Goal: Task Accomplishment & Management: Manage account settings

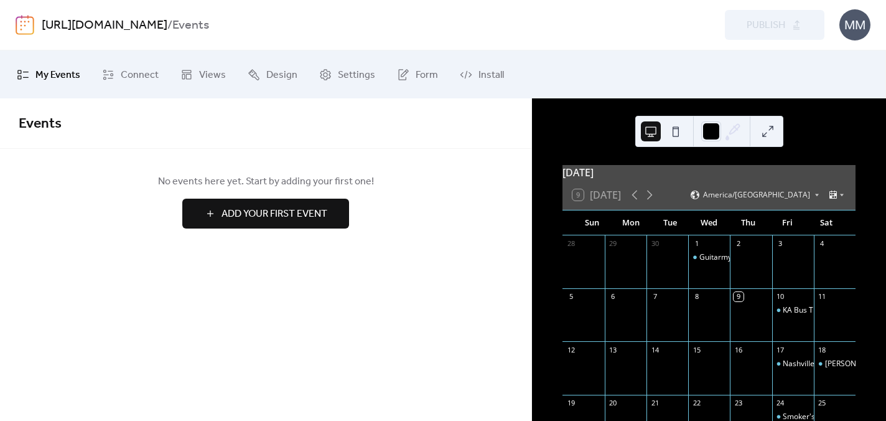
click at [865, 30] on div "MM" at bounding box center [854, 24] width 31 height 31
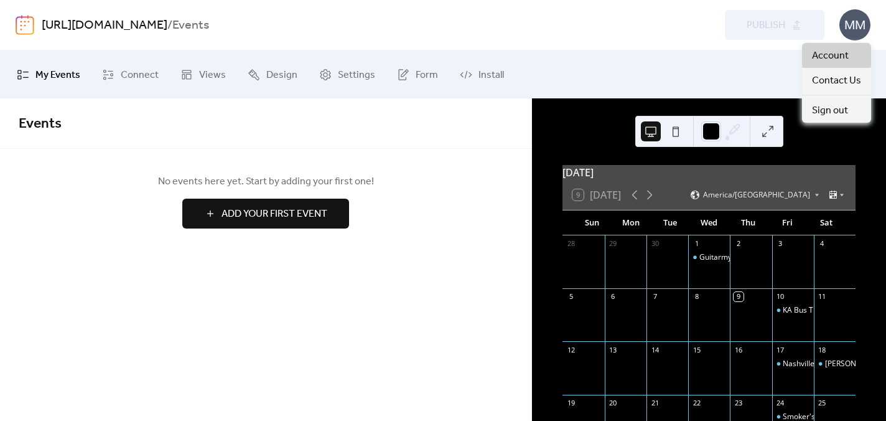
click at [834, 54] on span "Account" at bounding box center [830, 56] width 37 height 15
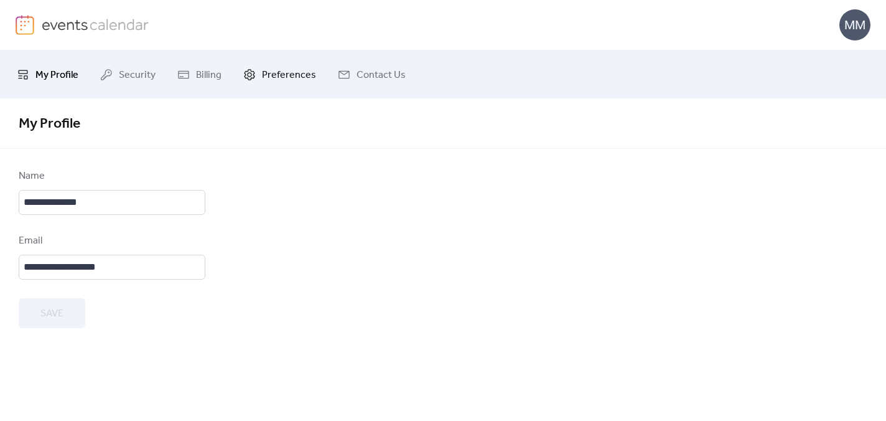
click at [263, 78] on span "Preferences" at bounding box center [289, 74] width 54 height 19
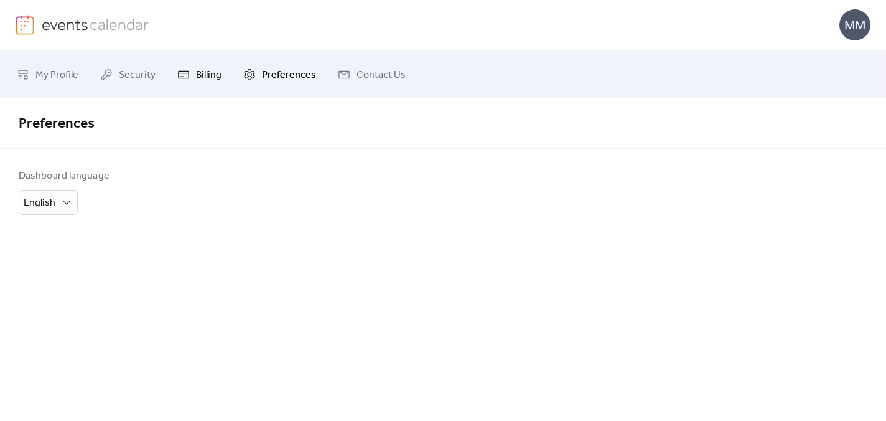
click at [201, 75] on span "Billing" at bounding box center [209, 74] width 26 height 19
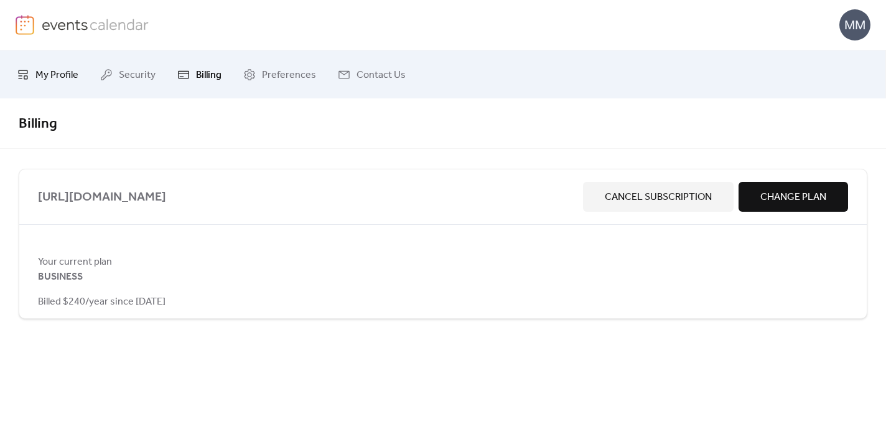
click at [62, 74] on span "My Profile" at bounding box center [56, 74] width 43 height 19
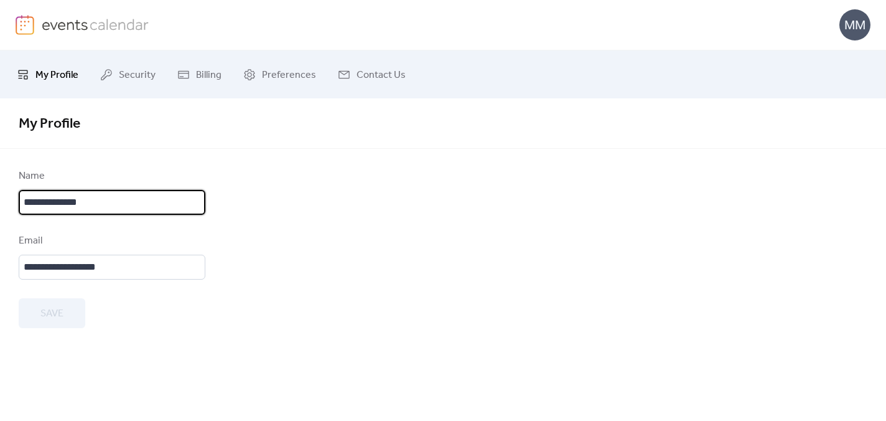
click at [68, 207] on input "**********" at bounding box center [112, 202] width 187 height 25
type input "**********"
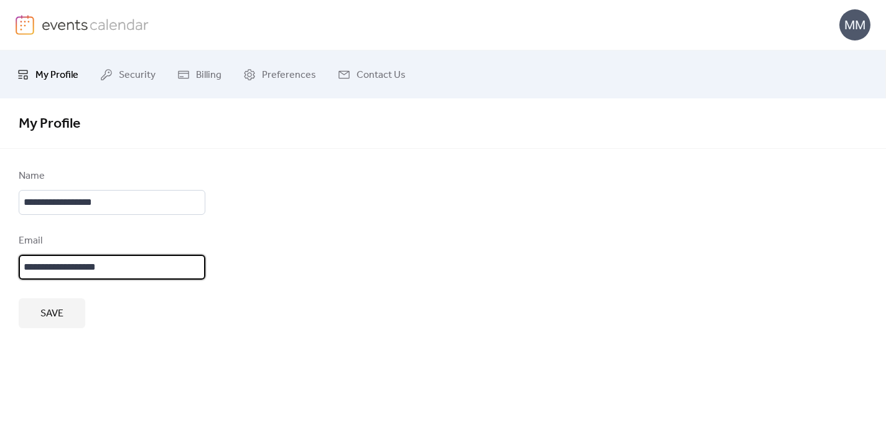
drag, startPoint x: 61, startPoint y: 266, endPoint x: -5, endPoint y: 266, distance: 65.9
click at [0, 266] on html "**********" at bounding box center [443, 210] width 886 height 421
type input "**********"
click at [60, 310] on span "Save" at bounding box center [51, 313] width 23 height 15
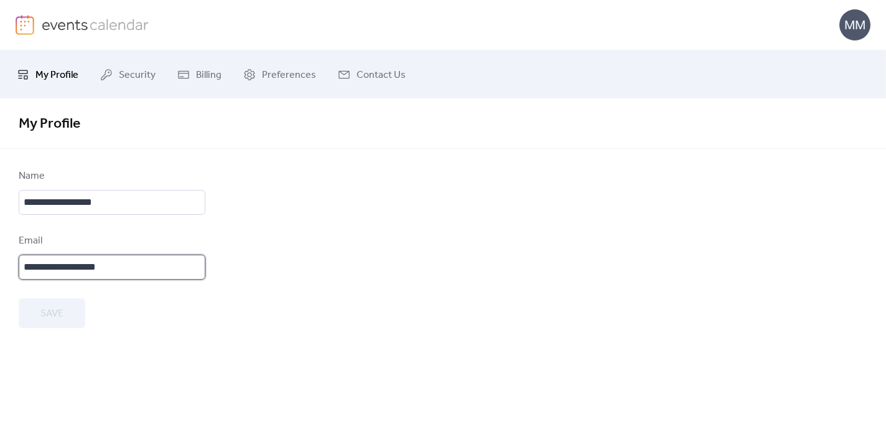
click at [121, 263] on input "**********" at bounding box center [112, 266] width 187 height 25
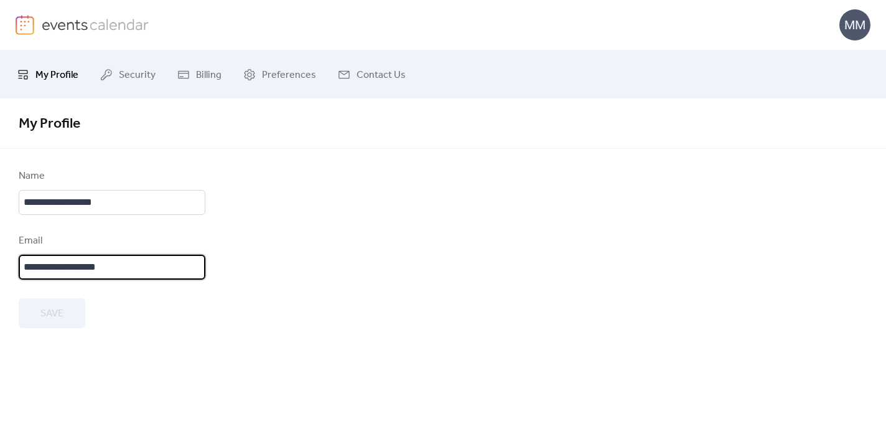
click at [121, 263] on input "**********" at bounding box center [112, 266] width 187 height 25
click at [126, 85] on link "Security" at bounding box center [128, 74] width 74 height 38
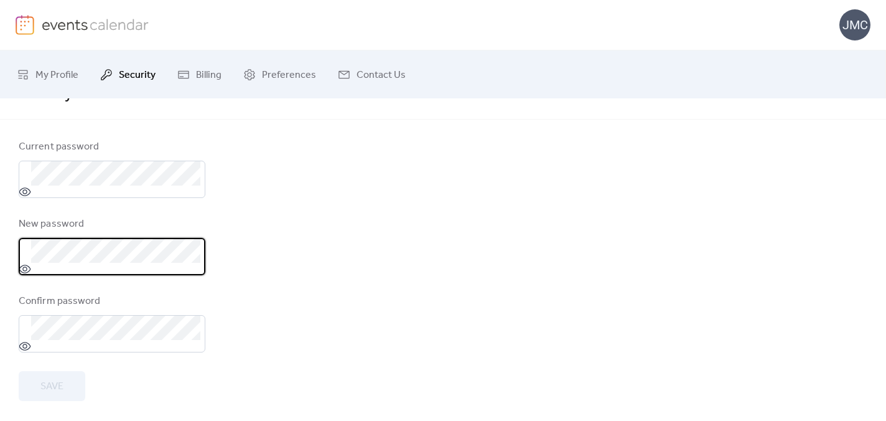
scroll to position [34, 0]
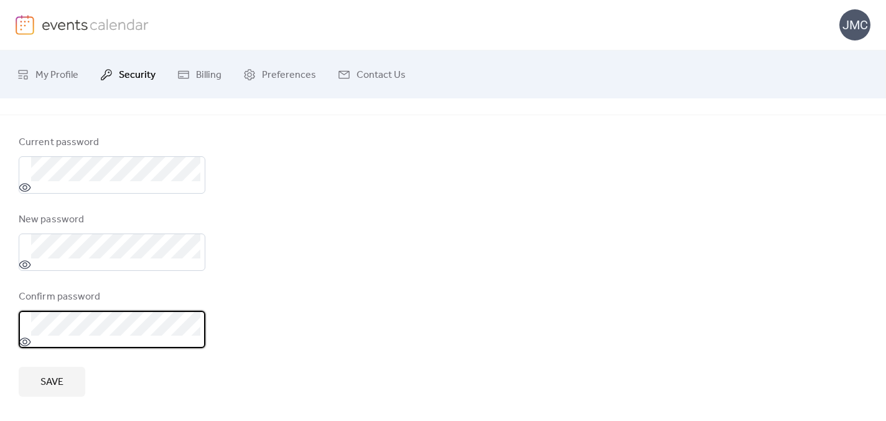
click at [47, 387] on span "Save" at bounding box center [51, 382] width 23 height 15
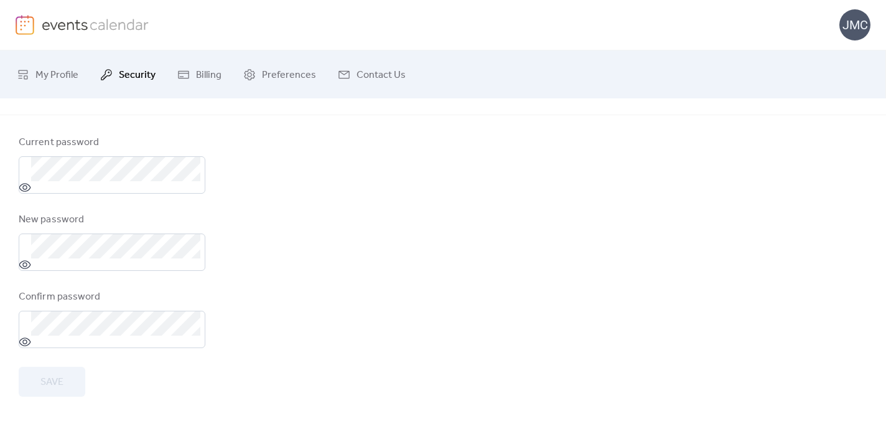
click at [108, 26] on img at bounding box center [96, 24] width 108 height 19
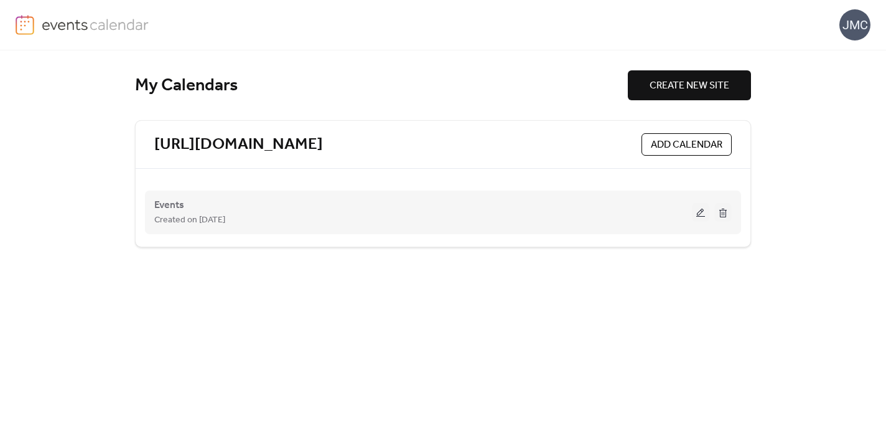
click at [214, 218] on span "Created on 30-Sep-2025" at bounding box center [189, 220] width 71 height 15
click at [170, 208] on span "Events" at bounding box center [169, 205] width 30 height 15
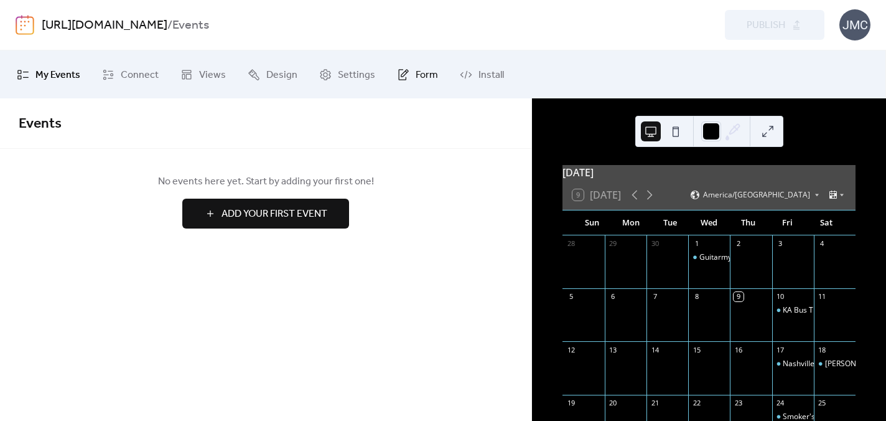
click at [416, 75] on span "Form" at bounding box center [427, 74] width 22 height 19
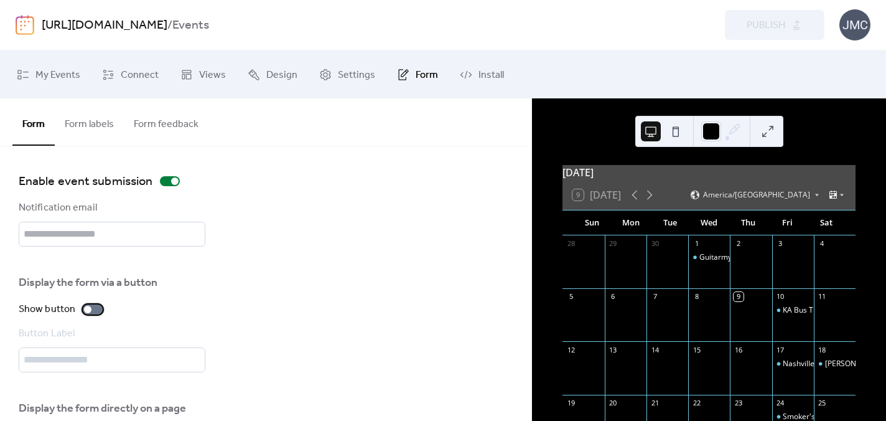
click at [91, 306] on div at bounding box center [93, 309] width 20 height 10
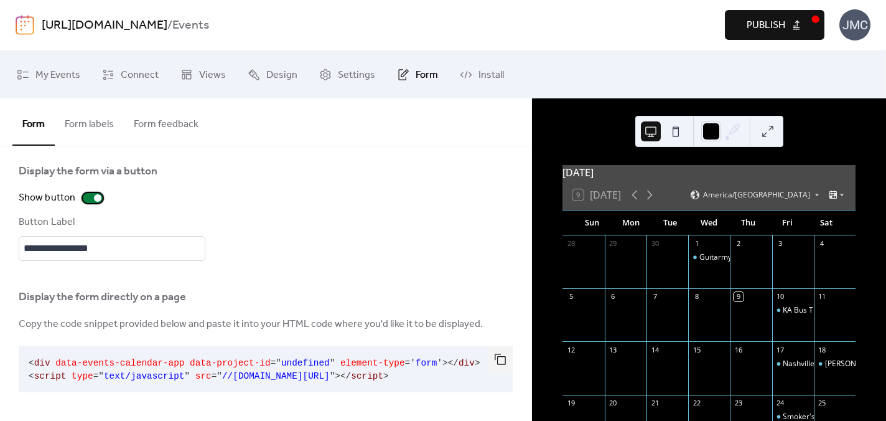
scroll to position [115, 0]
click at [742, 25] on button "Publish" at bounding box center [775, 25] width 100 height 30
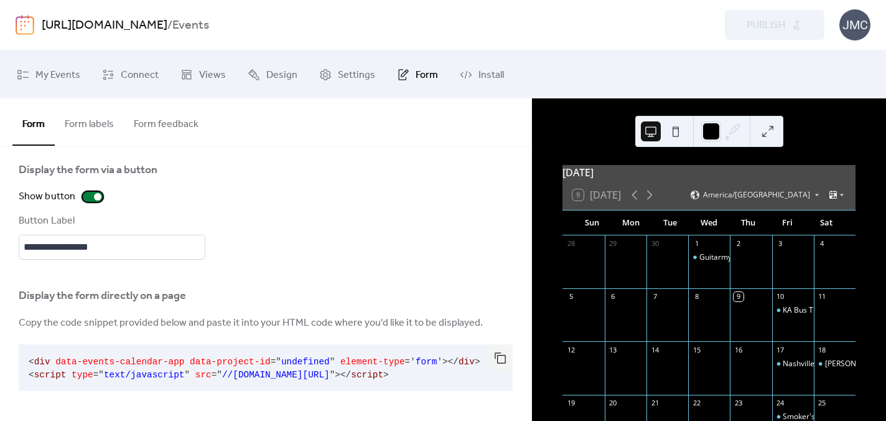
click at [99, 199] on label "Show button" at bounding box center [63, 196] width 89 height 15
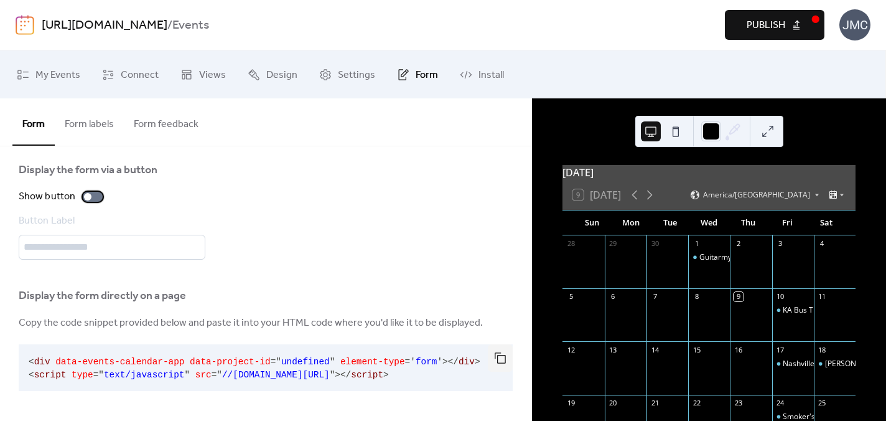
click at [91, 200] on label "Show button" at bounding box center [63, 196] width 89 height 15
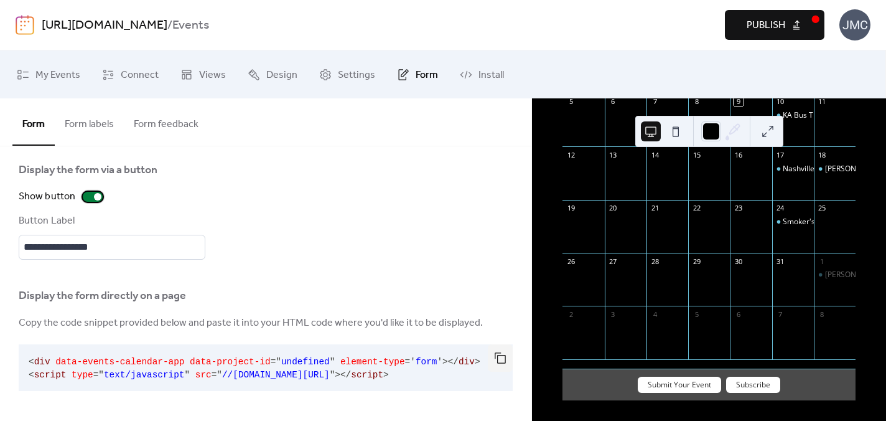
click at [88, 193] on div at bounding box center [93, 197] width 20 height 10
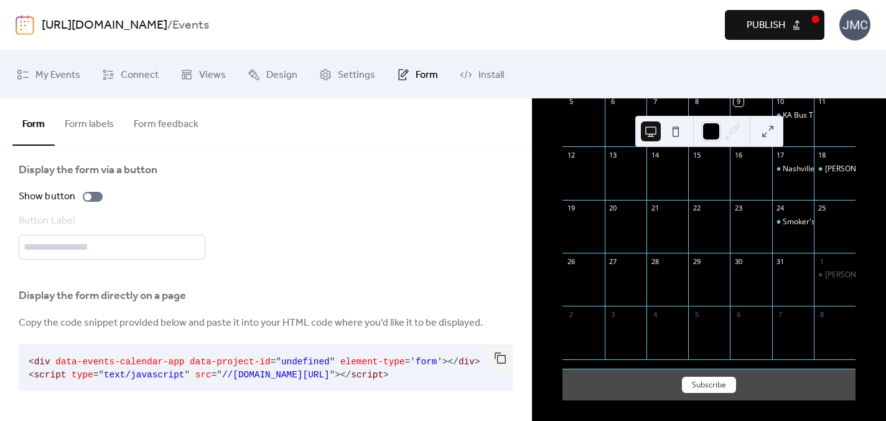
click at [740, 29] on button "Publish" at bounding box center [775, 25] width 100 height 30
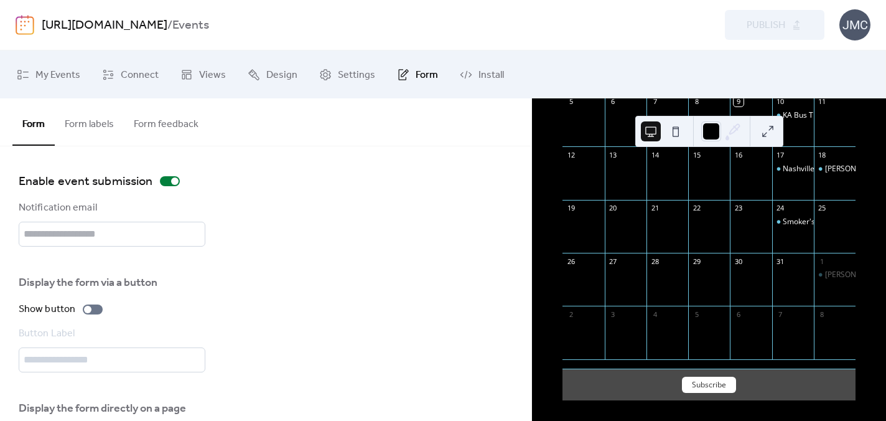
scroll to position [2, 0]
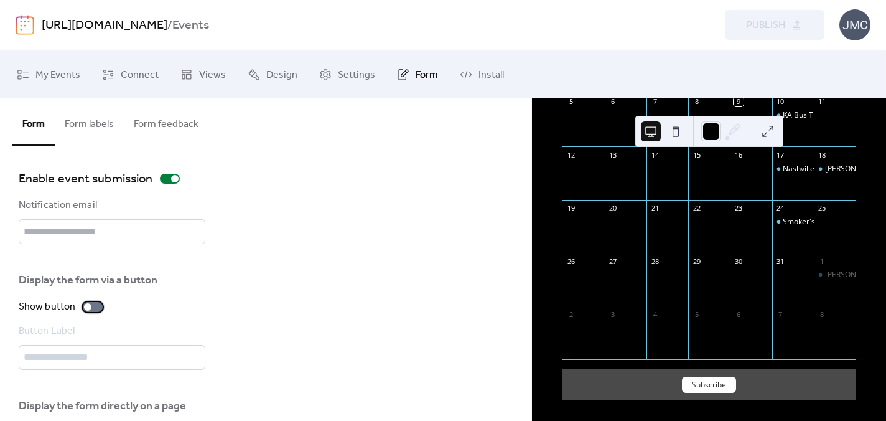
click at [89, 307] on div at bounding box center [87, 306] width 7 height 7
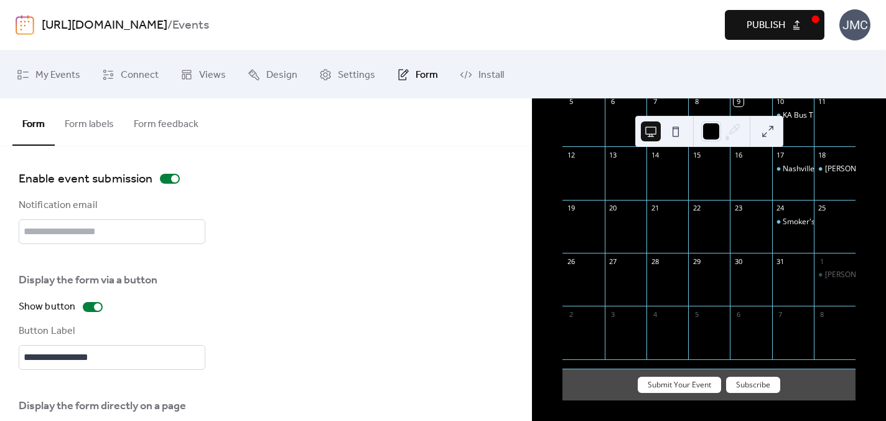
click at [745, 36] on button "Publish" at bounding box center [775, 25] width 100 height 30
click at [40, 80] on span "My Events" at bounding box center [57, 74] width 45 height 19
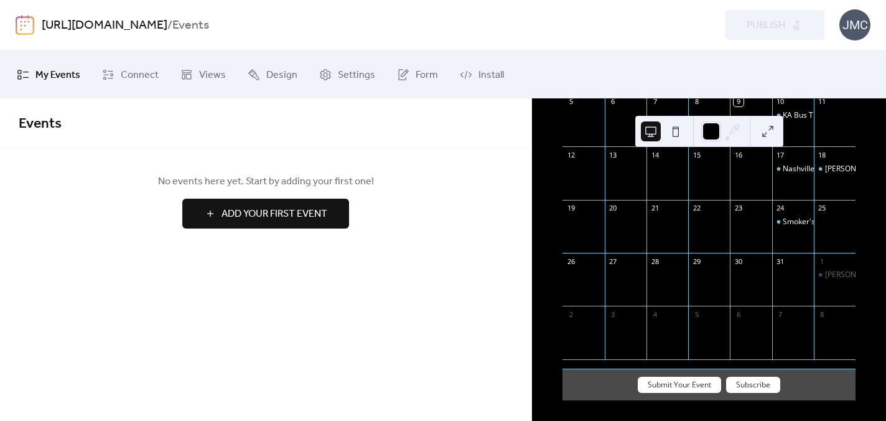
click at [26, 28] on img at bounding box center [25, 25] width 19 height 20
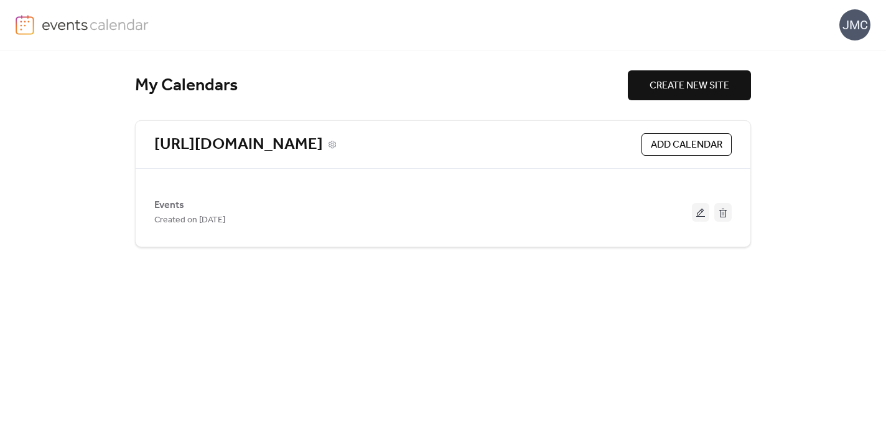
click at [317, 138] on link "[URL][DOMAIN_NAME]" at bounding box center [238, 144] width 169 height 21
